Goal: Unclear

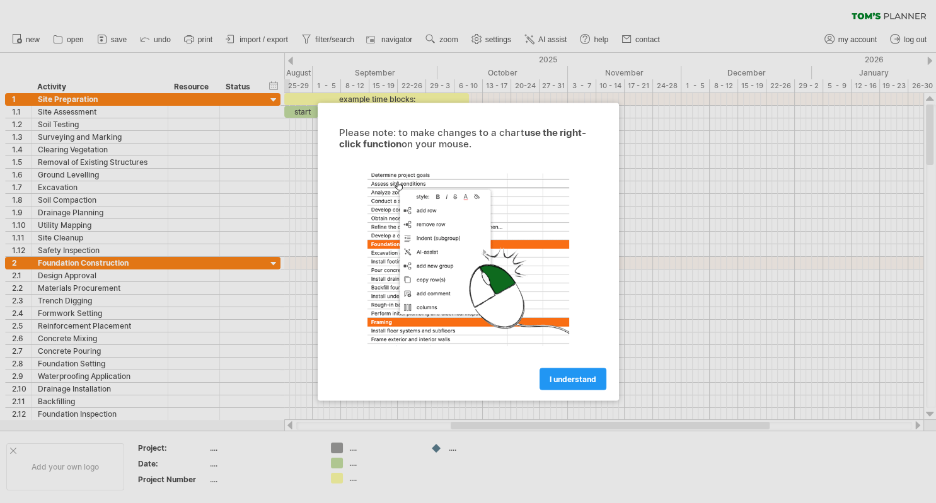
drag, startPoint x: 930, startPoint y: 127, endPoint x: 926, endPoint y: 180, distance: 53.1
click at [932, 173] on div at bounding box center [468, 251] width 936 height 503
click at [563, 379] on span "I understand" at bounding box center [572, 378] width 47 height 9
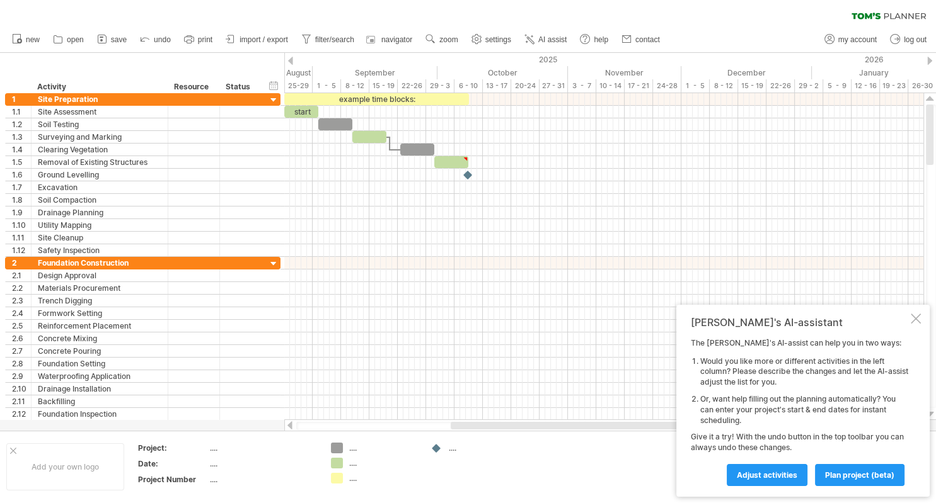
drag, startPoint x: 933, startPoint y: 142, endPoint x: 935, endPoint y: 60, distance: 81.9
click at [935, 60] on div "Trying to reach [DOMAIN_NAME] Connected again... 0% clear filter new 1" at bounding box center [468, 251] width 936 height 503
drag, startPoint x: 930, startPoint y: 121, endPoint x: 918, endPoint y: 97, distance: 26.8
click at [918, 97] on div "Trying to reach [DOMAIN_NAME] Connected again... 0% clear filter new 1" at bounding box center [468, 251] width 936 height 503
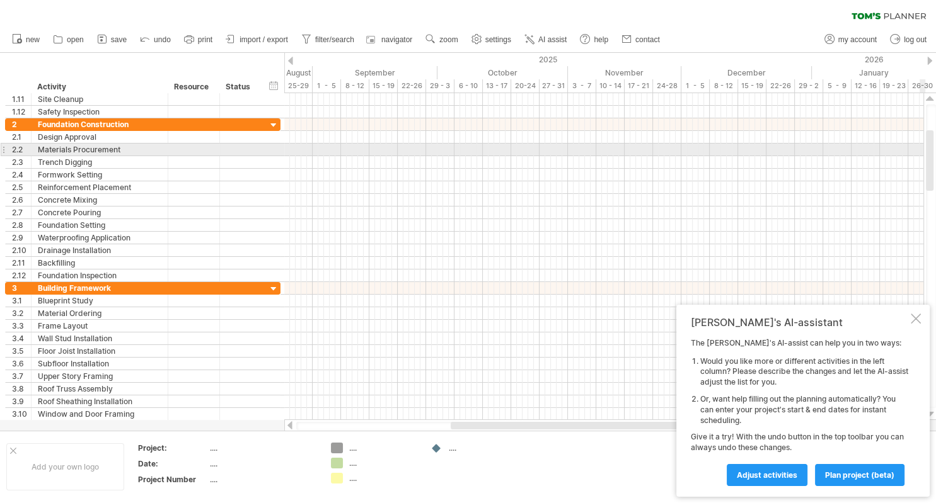
drag, startPoint x: 931, startPoint y: 123, endPoint x: 932, endPoint y: 149, distance: 25.9
click at [932, 149] on div at bounding box center [930, 160] width 8 height 60
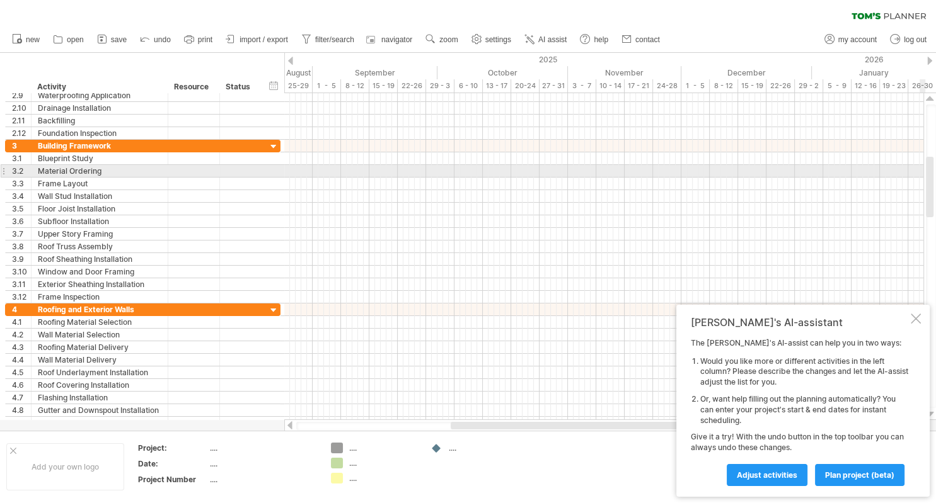
drag, startPoint x: 929, startPoint y: 148, endPoint x: 932, endPoint y: 175, distance: 26.6
click at [932, 175] on div at bounding box center [930, 187] width 8 height 60
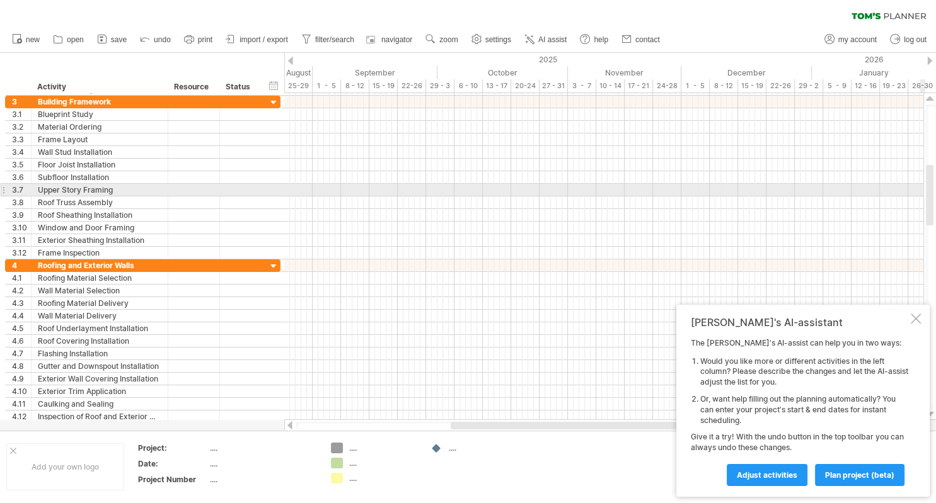
drag, startPoint x: 932, startPoint y: 181, endPoint x: 935, endPoint y: 189, distance: 8.8
click at [935, 189] on div at bounding box center [931, 257] width 10 height 304
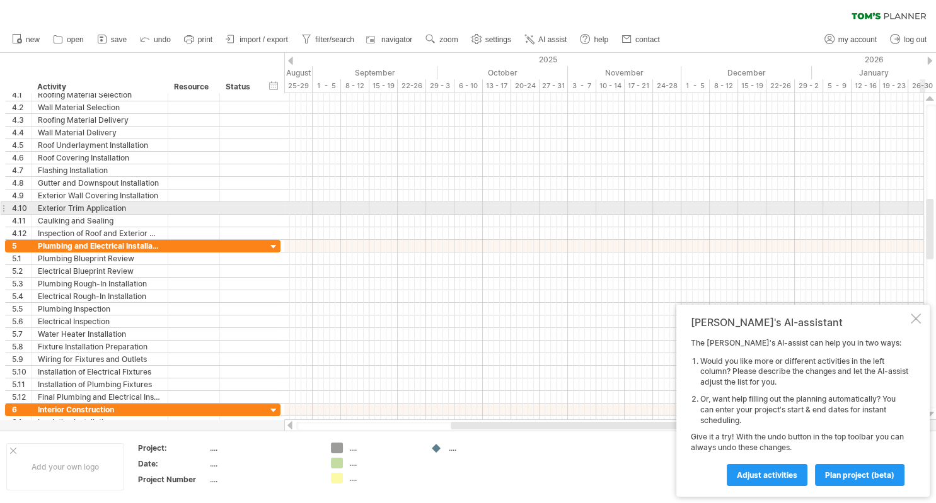
drag, startPoint x: 931, startPoint y: 181, endPoint x: 935, endPoint y: 215, distance: 34.2
click at [935, 215] on div at bounding box center [931, 257] width 10 height 304
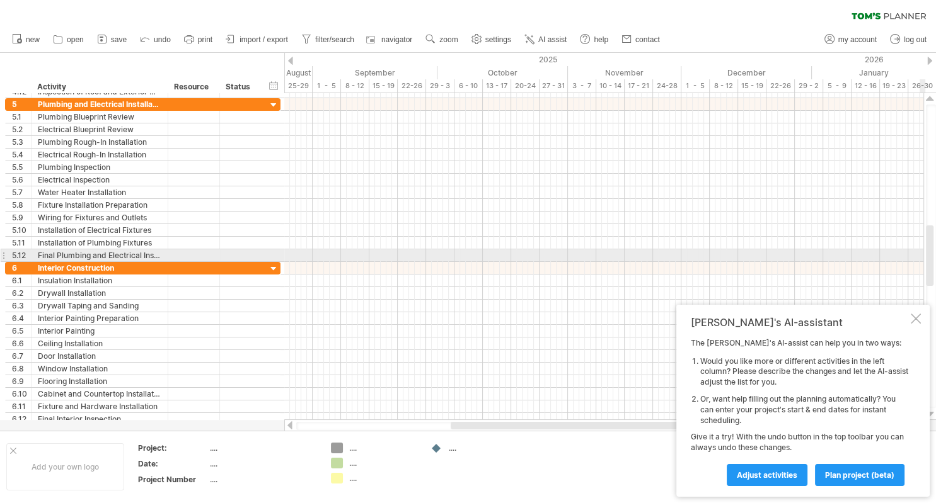
drag, startPoint x: 931, startPoint y: 227, endPoint x: 933, endPoint y: 253, distance: 26.0
click at [933, 253] on div at bounding box center [930, 256] width 8 height 60
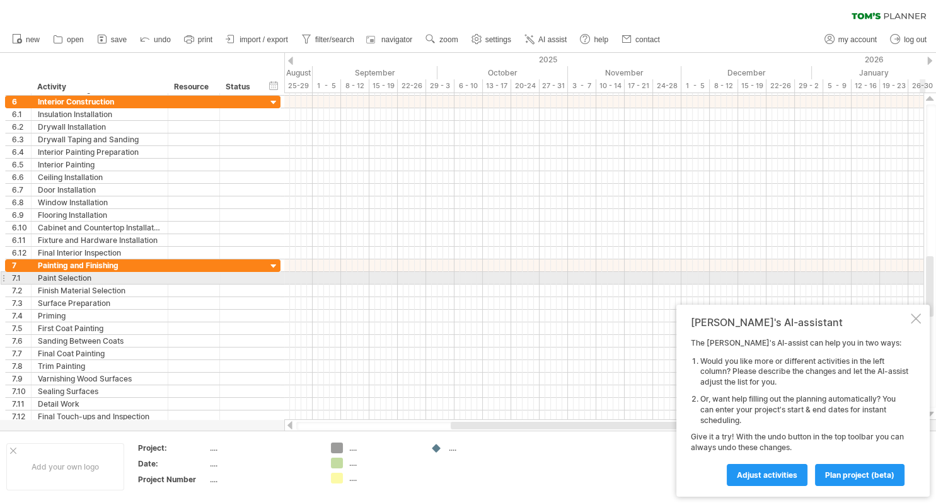
drag, startPoint x: 933, startPoint y: 253, endPoint x: 935, endPoint y: 284, distance: 30.9
click at [935, 284] on div at bounding box center [931, 257] width 10 height 304
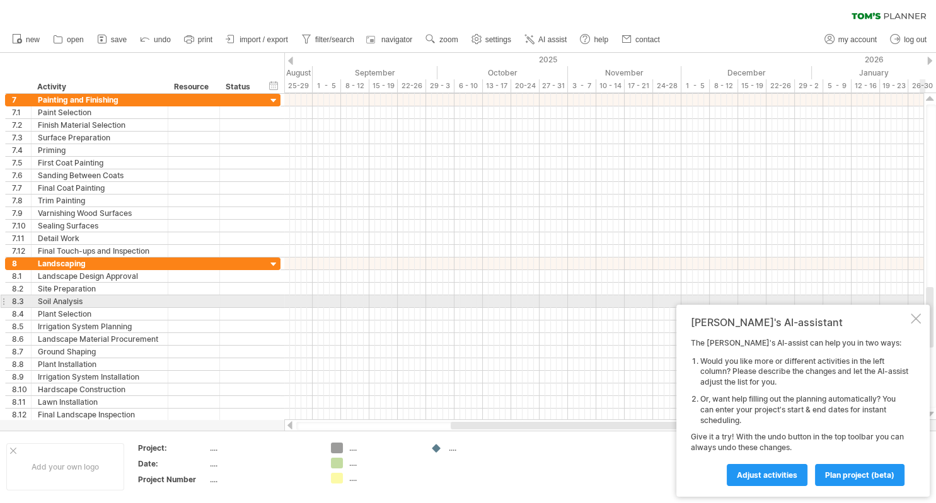
drag, startPoint x: 931, startPoint y: 271, endPoint x: 935, endPoint y: 302, distance: 31.1
click at [935, 302] on div at bounding box center [931, 257] width 10 height 304
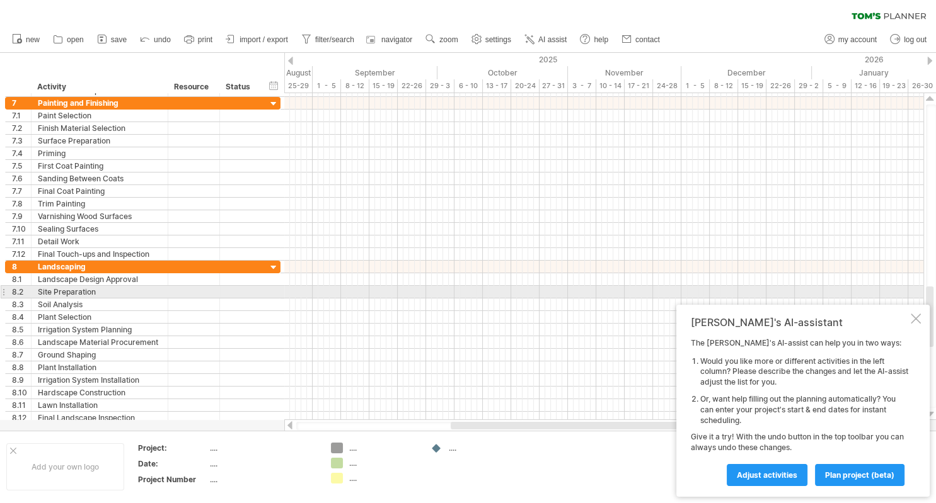
click at [932, 293] on div at bounding box center [930, 317] width 8 height 60
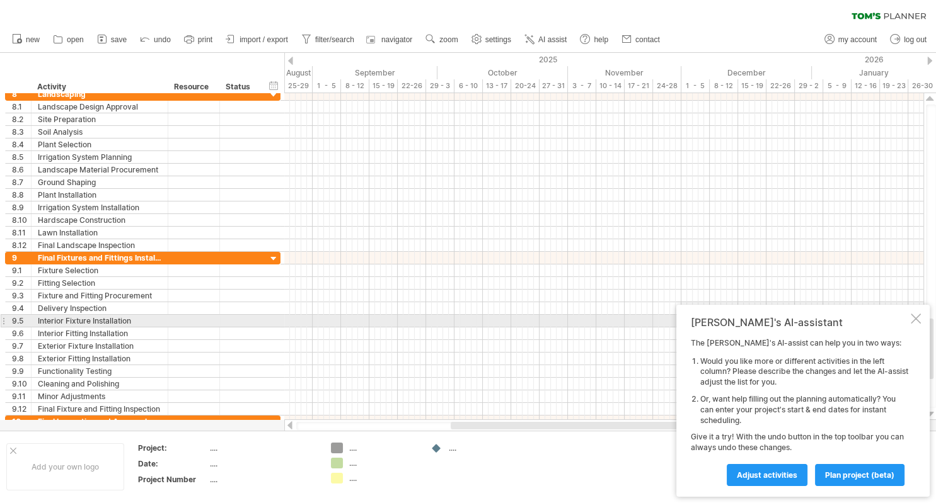
drag, startPoint x: 932, startPoint y: 298, endPoint x: 935, endPoint y: 330, distance: 32.3
click at [935, 330] on div at bounding box center [931, 257] width 10 height 304
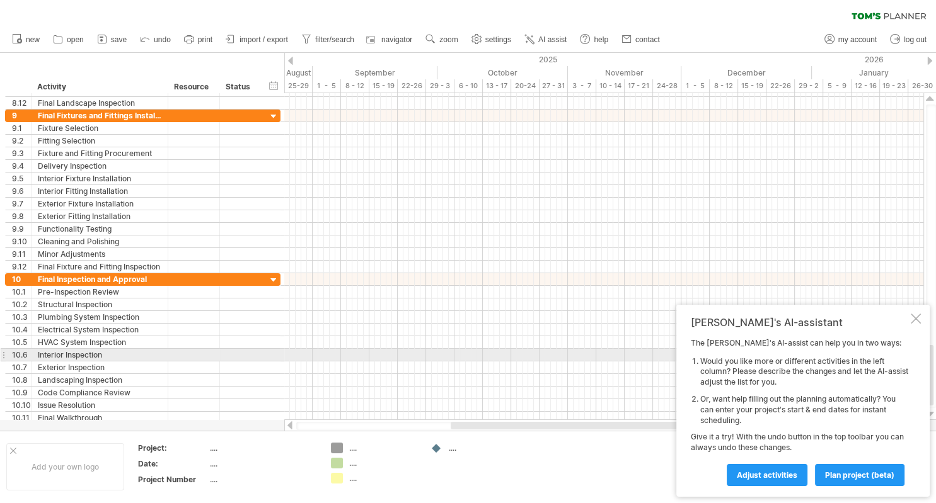
drag, startPoint x: 931, startPoint y: 334, endPoint x: 934, endPoint y: 360, distance: 26.6
click at [934, 360] on div at bounding box center [931, 257] width 10 height 304
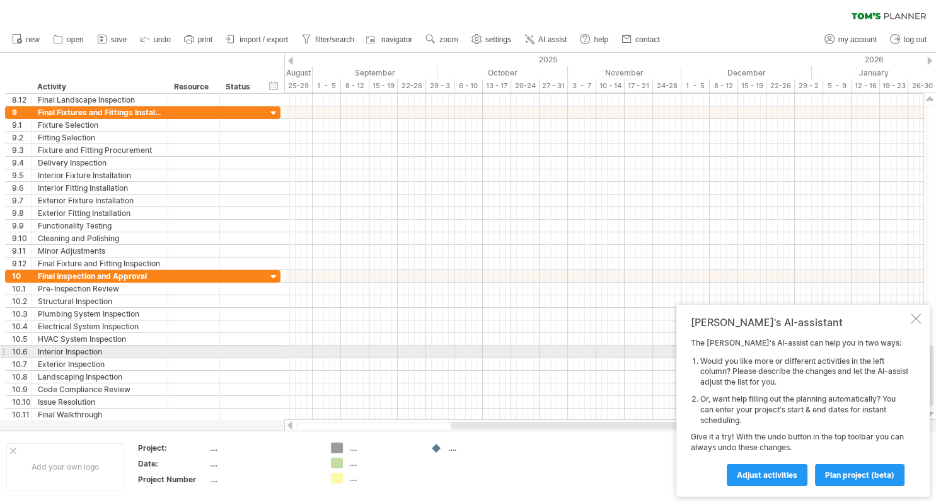
click at [930, 357] on div at bounding box center [930, 376] width 8 height 60
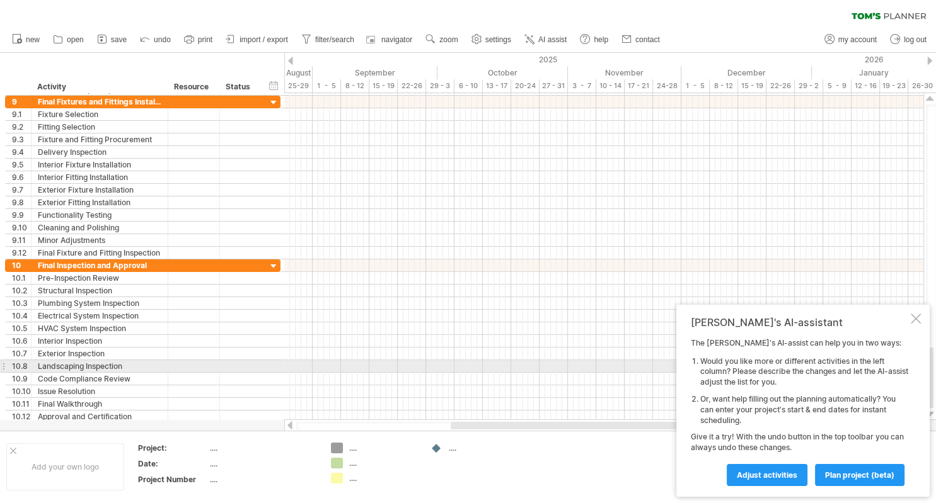
drag, startPoint x: 931, startPoint y: 354, endPoint x: 932, endPoint y: 367, distance: 13.3
click at [932, 367] on div at bounding box center [930, 378] width 8 height 60
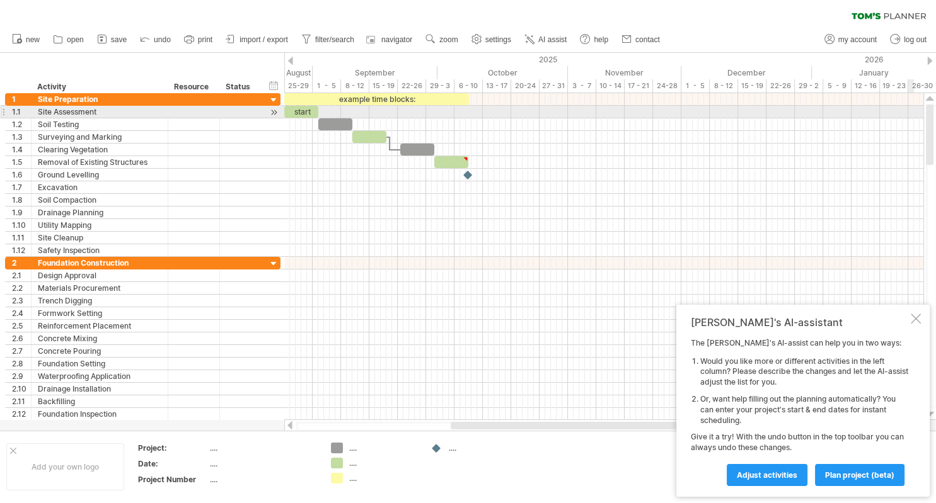
drag, startPoint x: 931, startPoint y: 369, endPoint x: 910, endPoint y: 106, distance: 263.6
click at [910, 106] on div "Trying to reach [DOMAIN_NAME] Connected again... 0% clear filter new 1" at bounding box center [468, 251] width 936 height 503
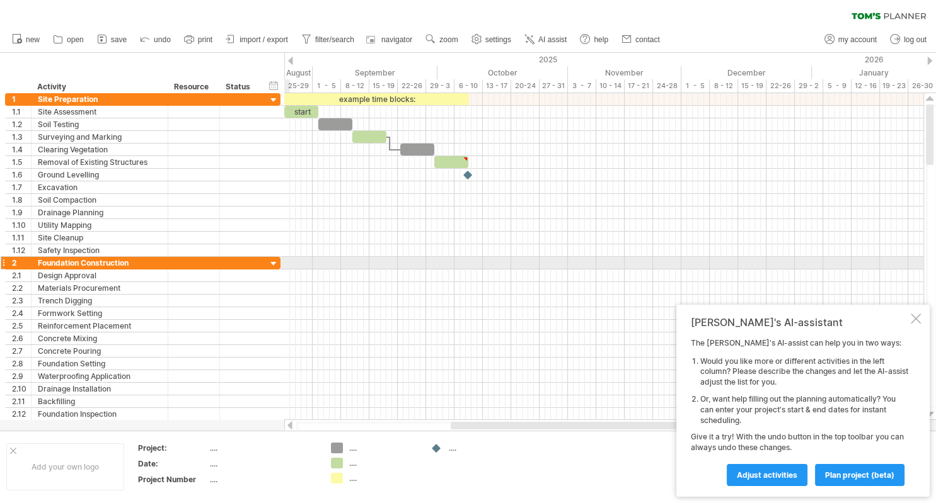
click at [273, 261] on div at bounding box center [274, 264] width 12 height 12
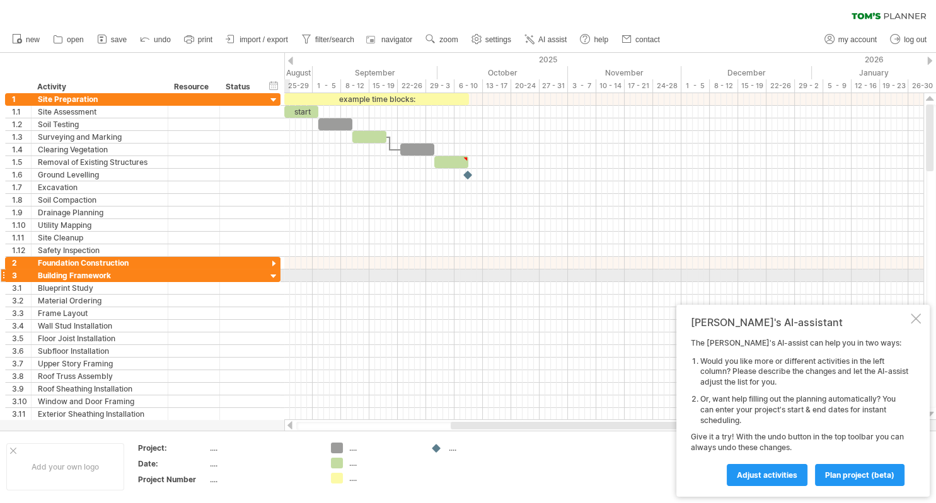
click at [273, 273] on div at bounding box center [274, 277] width 12 height 12
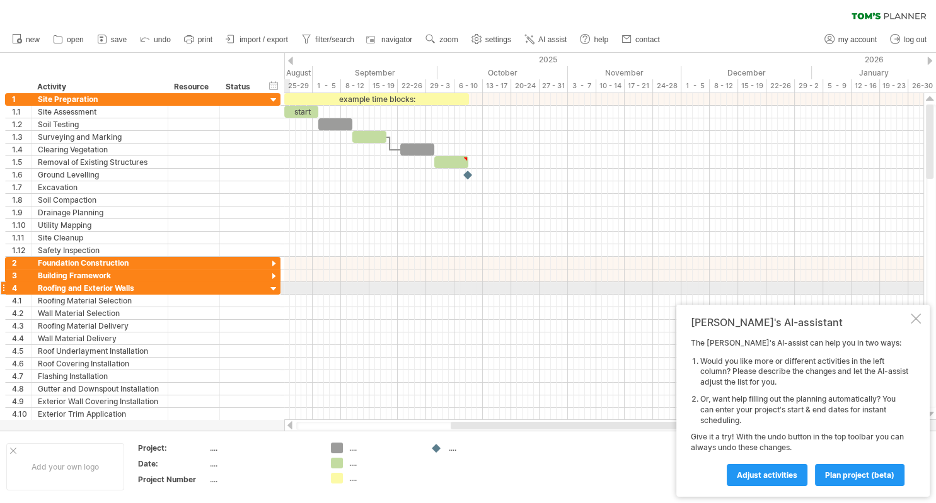
click at [273, 287] on div at bounding box center [274, 290] width 12 height 12
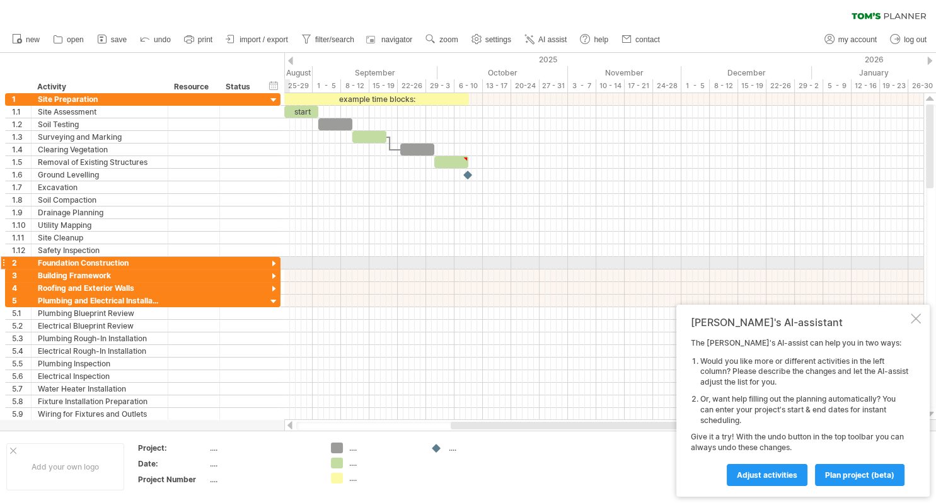
click at [273, 261] on div at bounding box center [274, 264] width 12 height 12
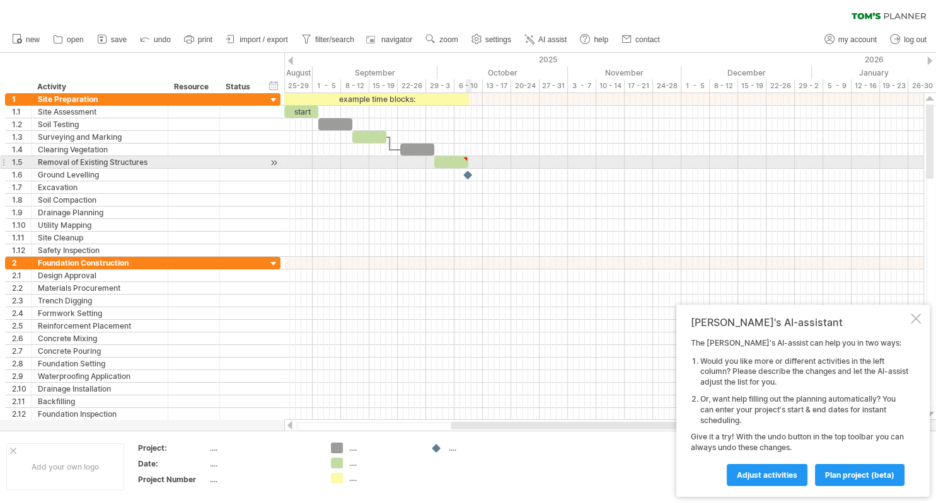
type textarea "**********"
drag, startPoint x: 467, startPoint y: 162, endPoint x: 483, endPoint y: 161, distance: 15.8
click at [483, 161] on div "​" at bounding box center [459, 162] width 51 height 12
drag, startPoint x: 480, startPoint y: 159, endPoint x: 470, endPoint y: 158, distance: 10.1
click at [470, 158] on div at bounding box center [471, 159] width 6 height 6
